Goal: Navigation & Orientation: Find specific page/section

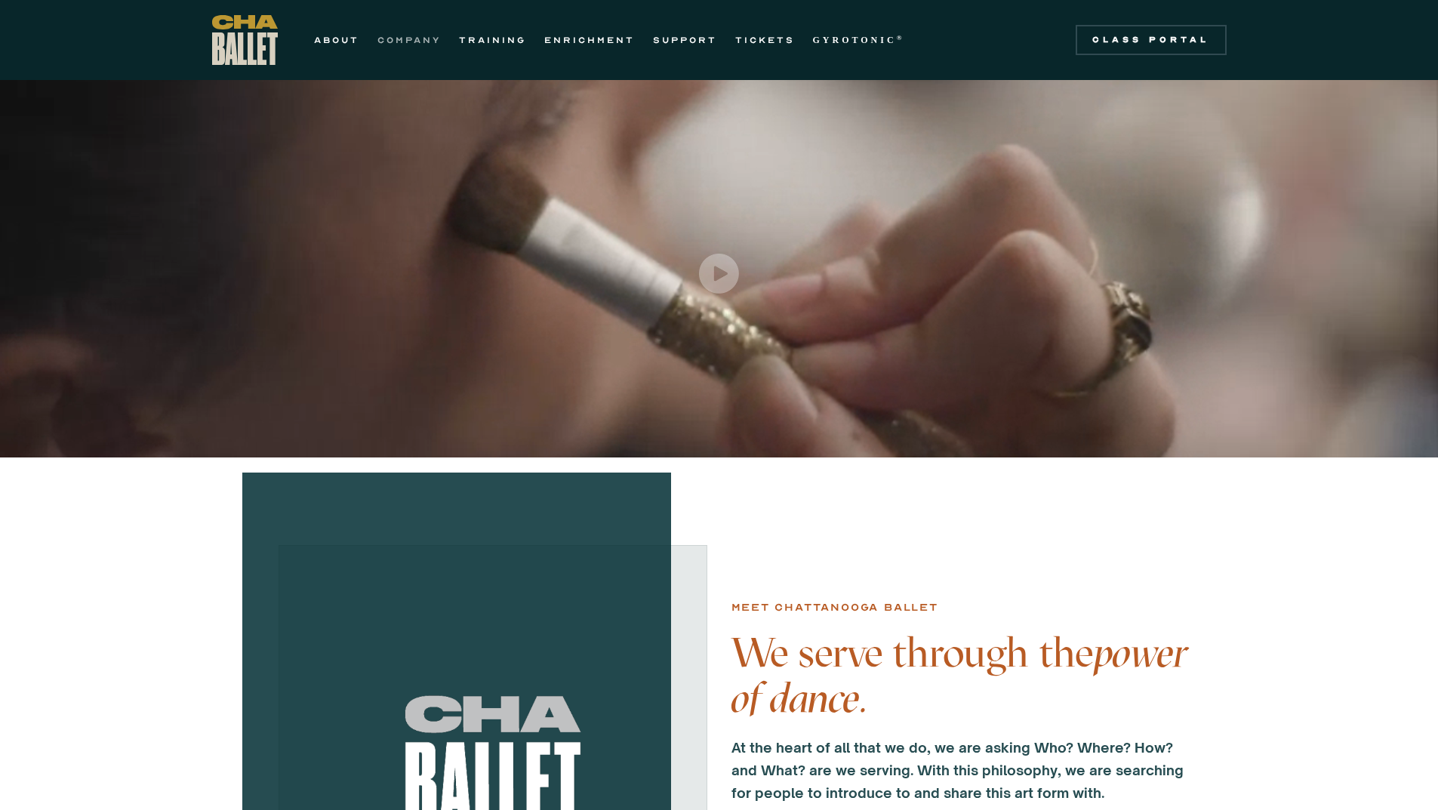
click at [409, 35] on link "COMPANY" at bounding box center [408, 40] width 63 height 18
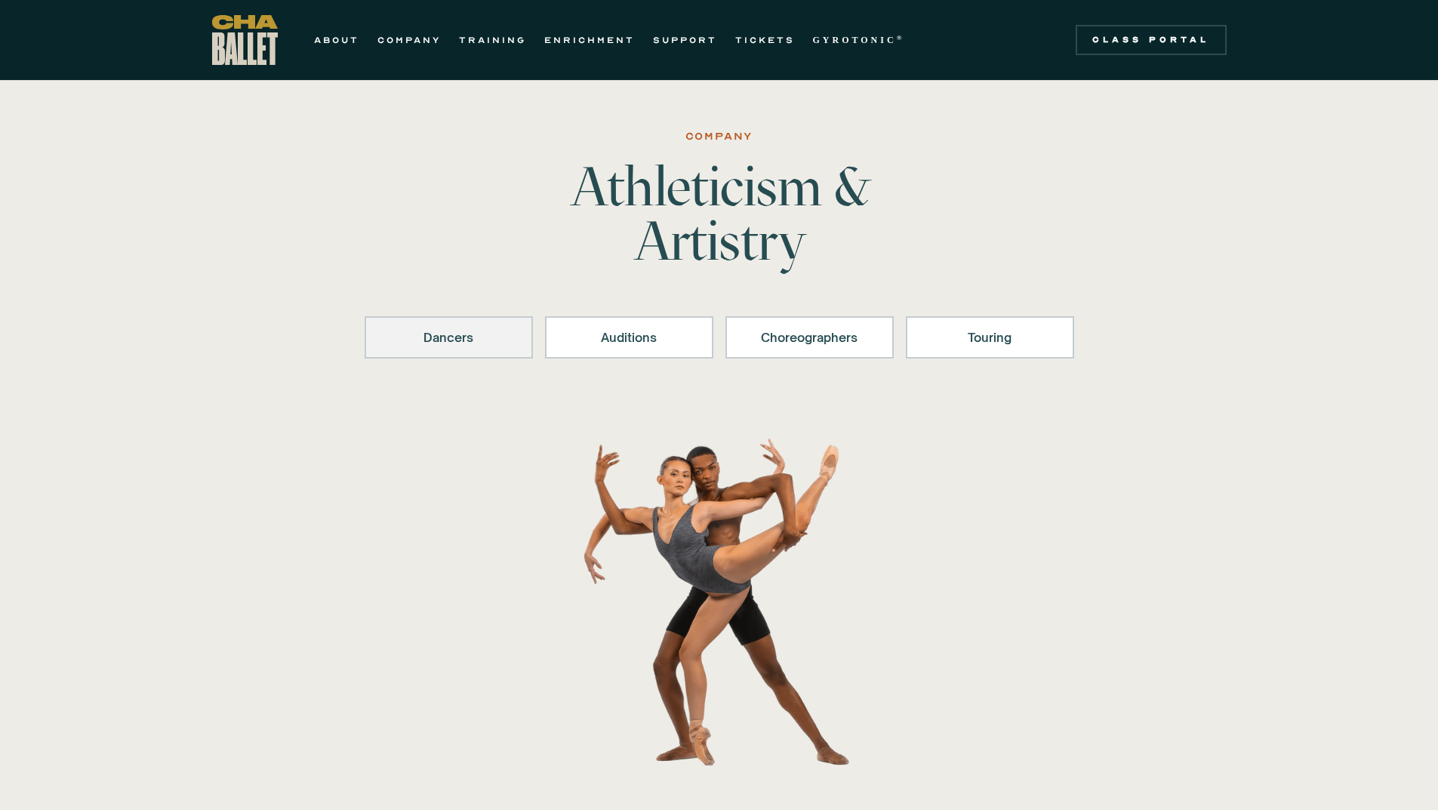
click at [453, 334] on div "Dancers" at bounding box center [448, 337] width 129 height 18
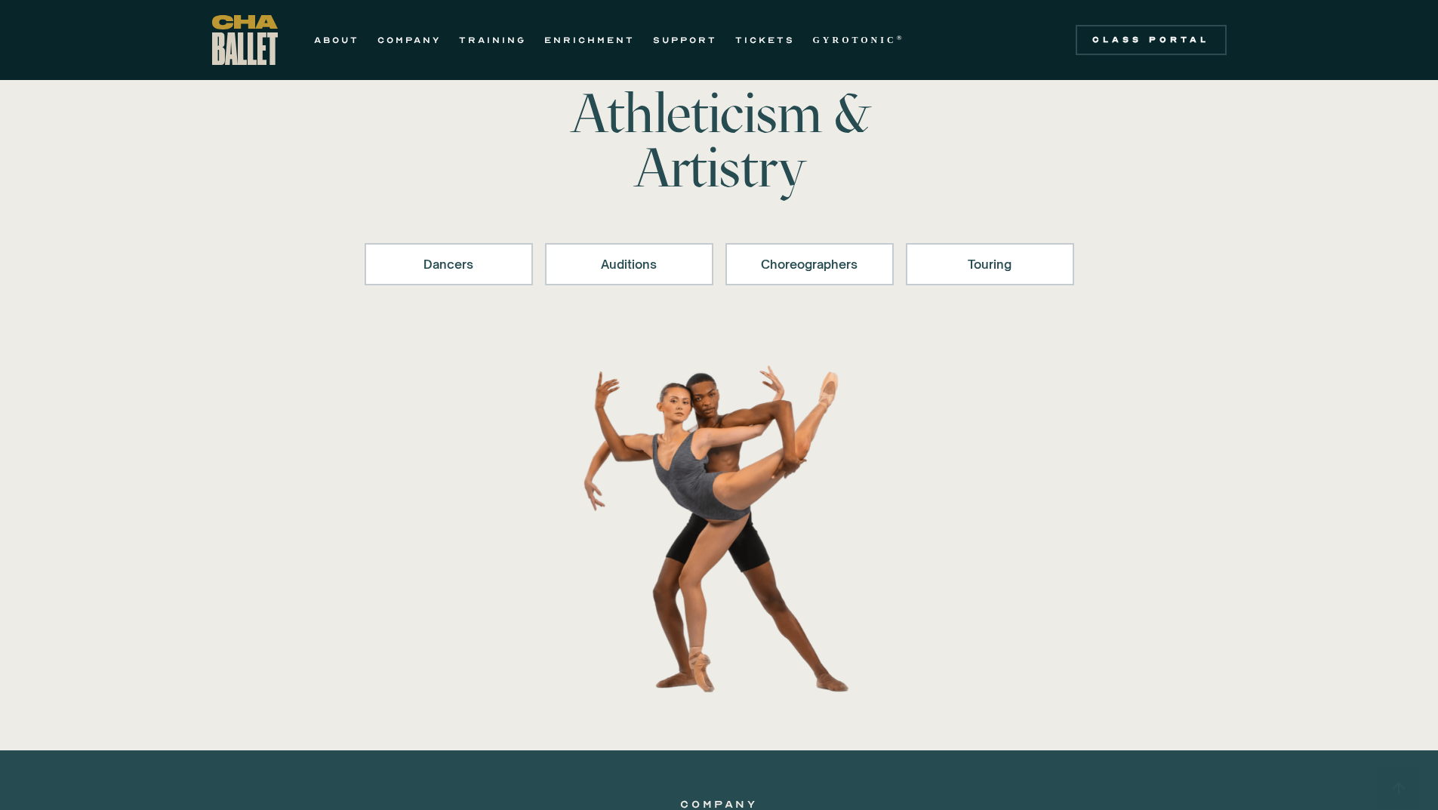
scroll to position [75, 0]
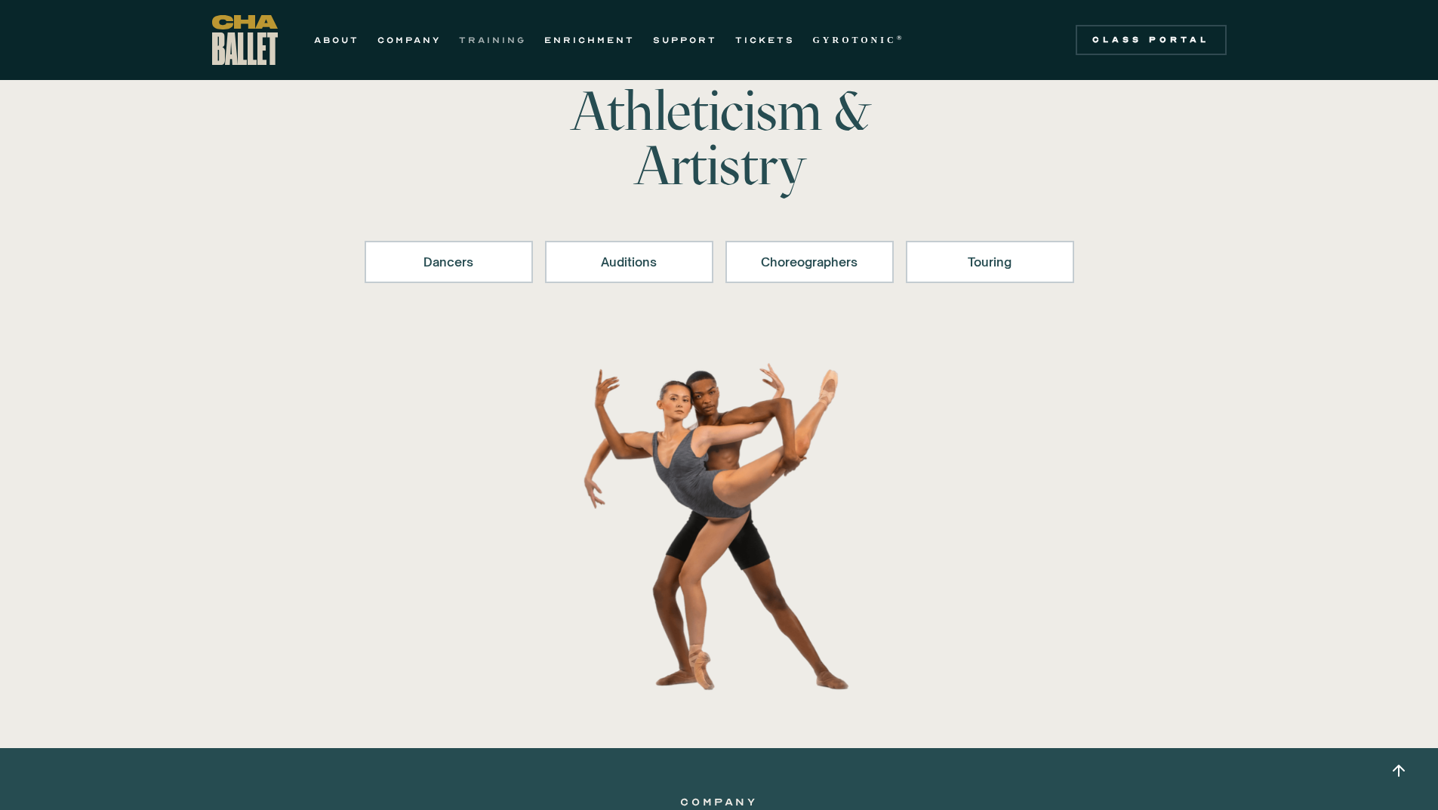
click at [505, 36] on link "TRAINING" at bounding box center [492, 40] width 67 height 18
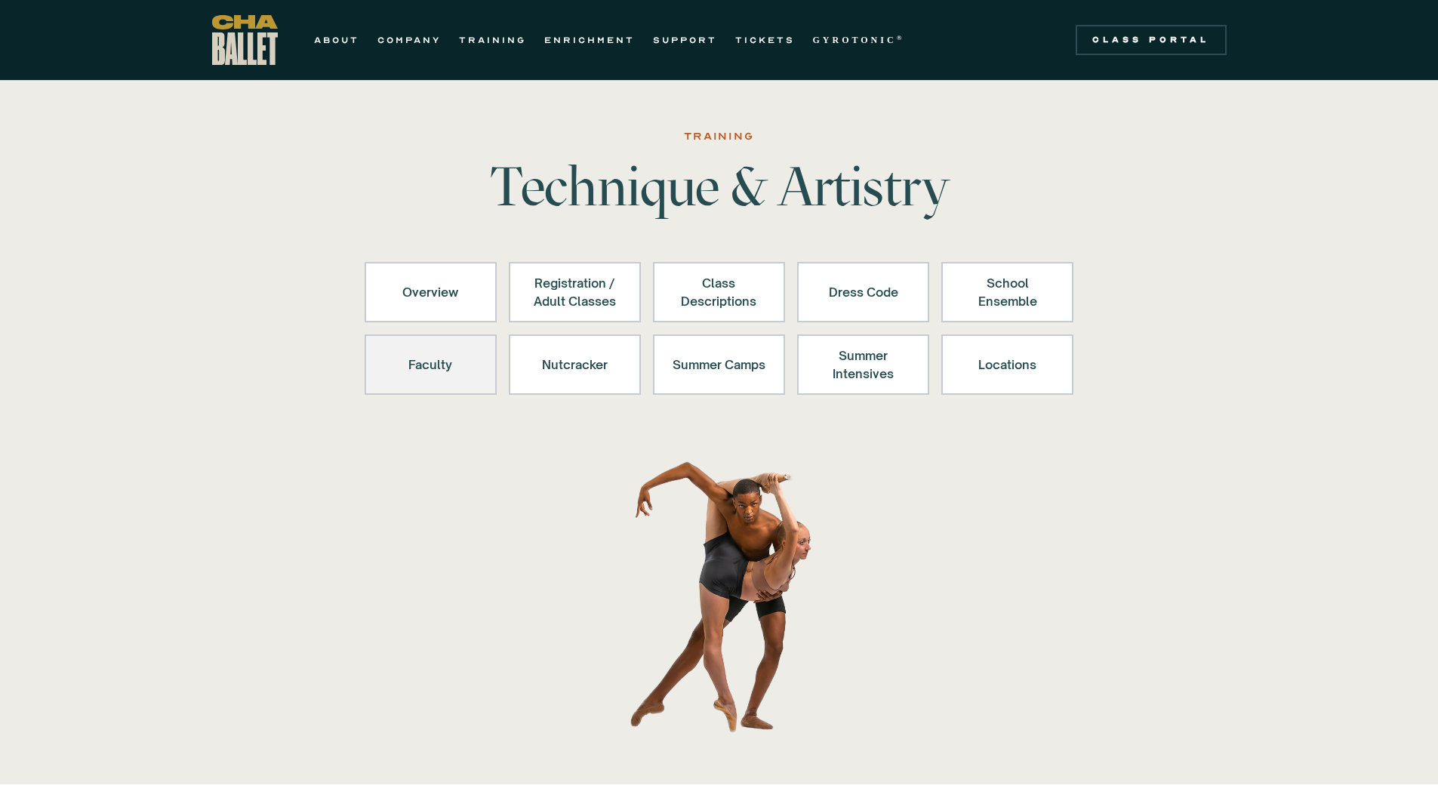
click at [427, 385] on link "Faculty" at bounding box center [431, 364] width 132 height 60
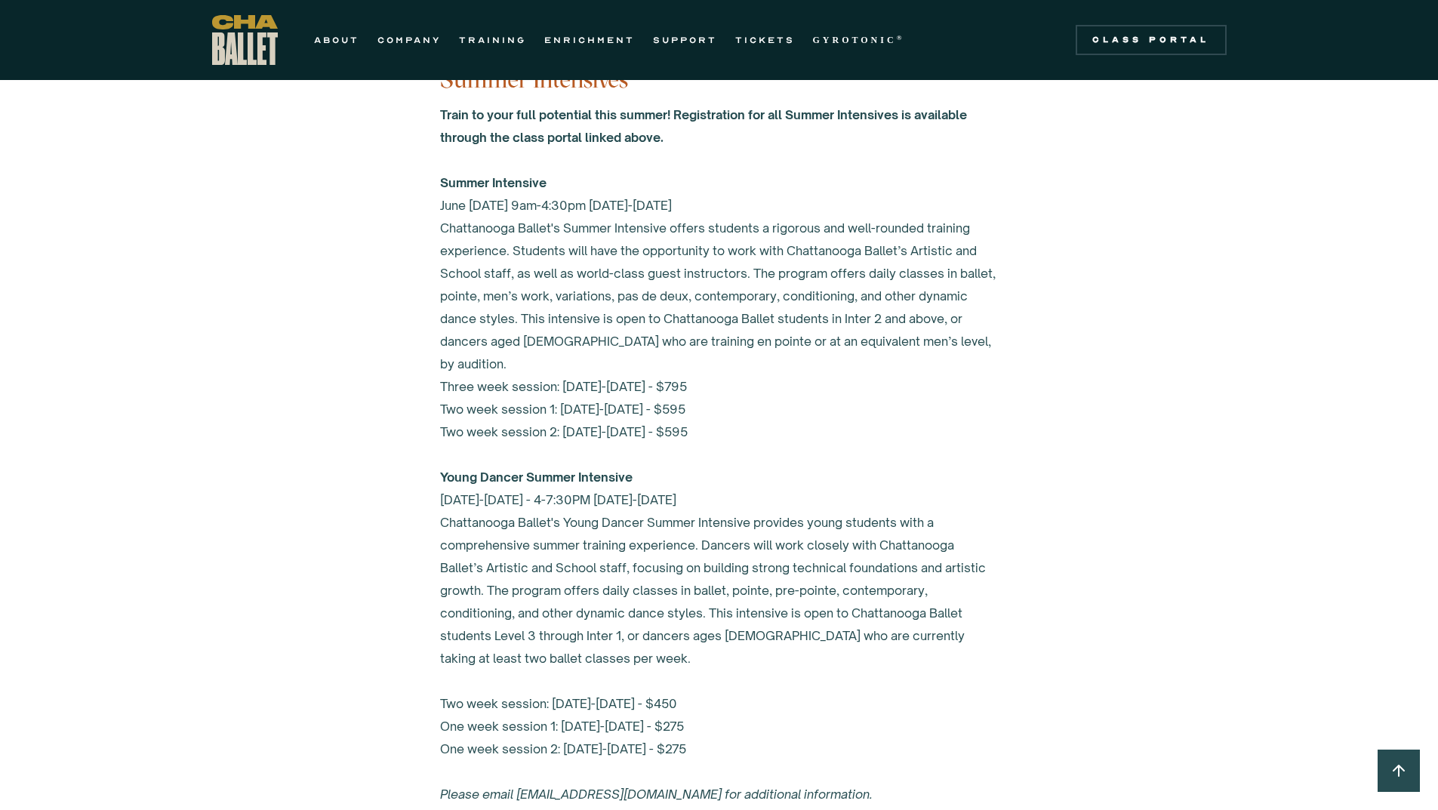
scroll to position [6294, 0]
